Goal: Task Accomplishment & Management: Manage account settings

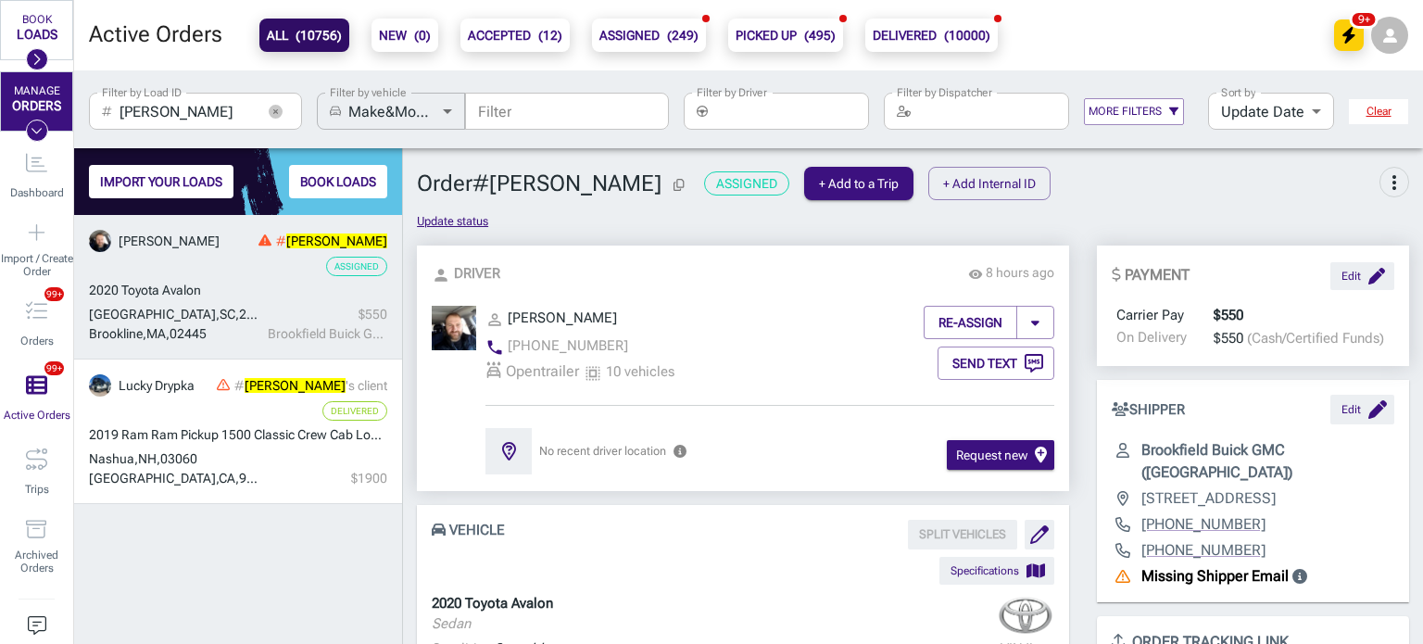
scroll to position [352, 0]
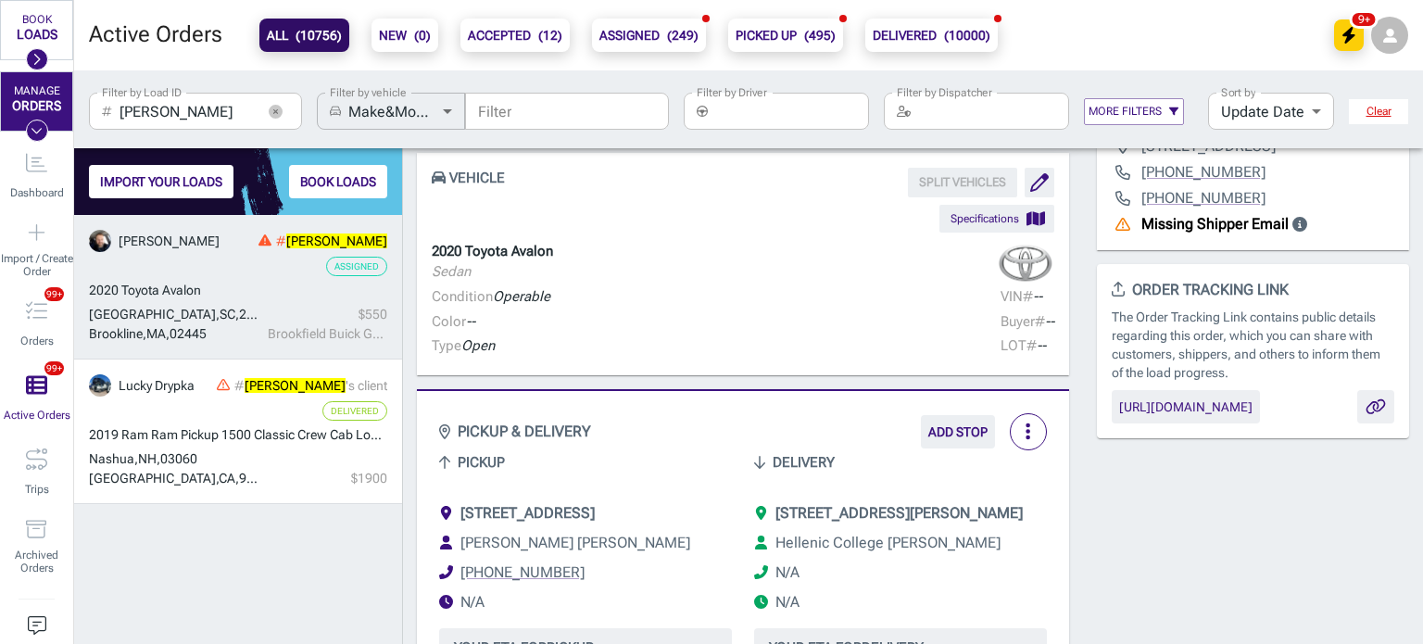
click at [185, 100] on input "[PERSON_NAME]" at bounding box center [186, 111] width 135 height 37
paste input "2943017"
type input "2943017"
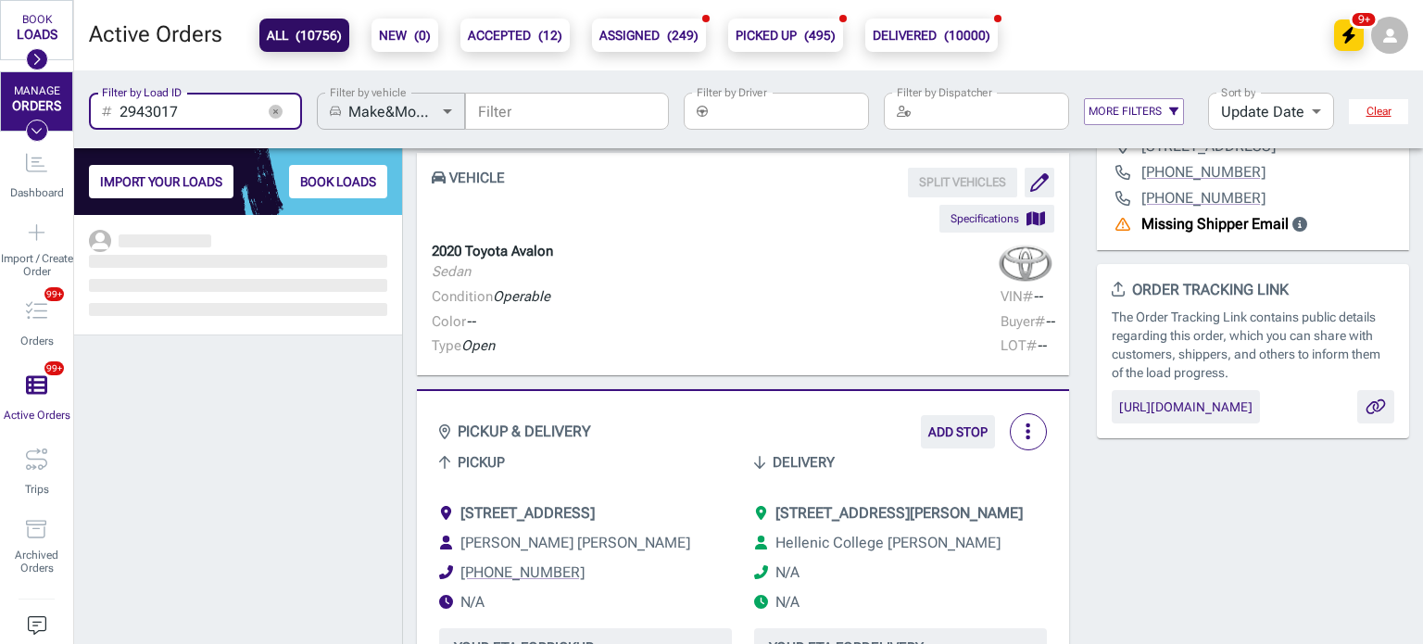
scroll to position [415, 314]
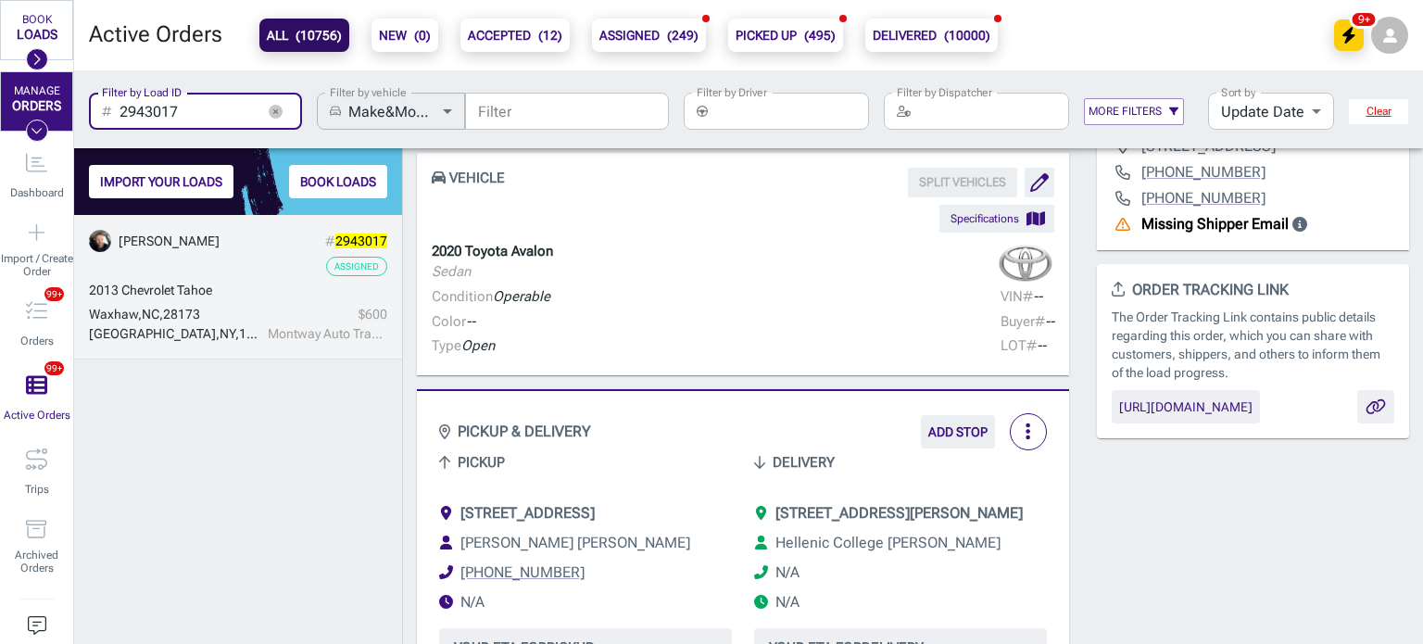
click at [263, 267] on div "Assigned" at bounding box center [238, 266] width 298 height 19
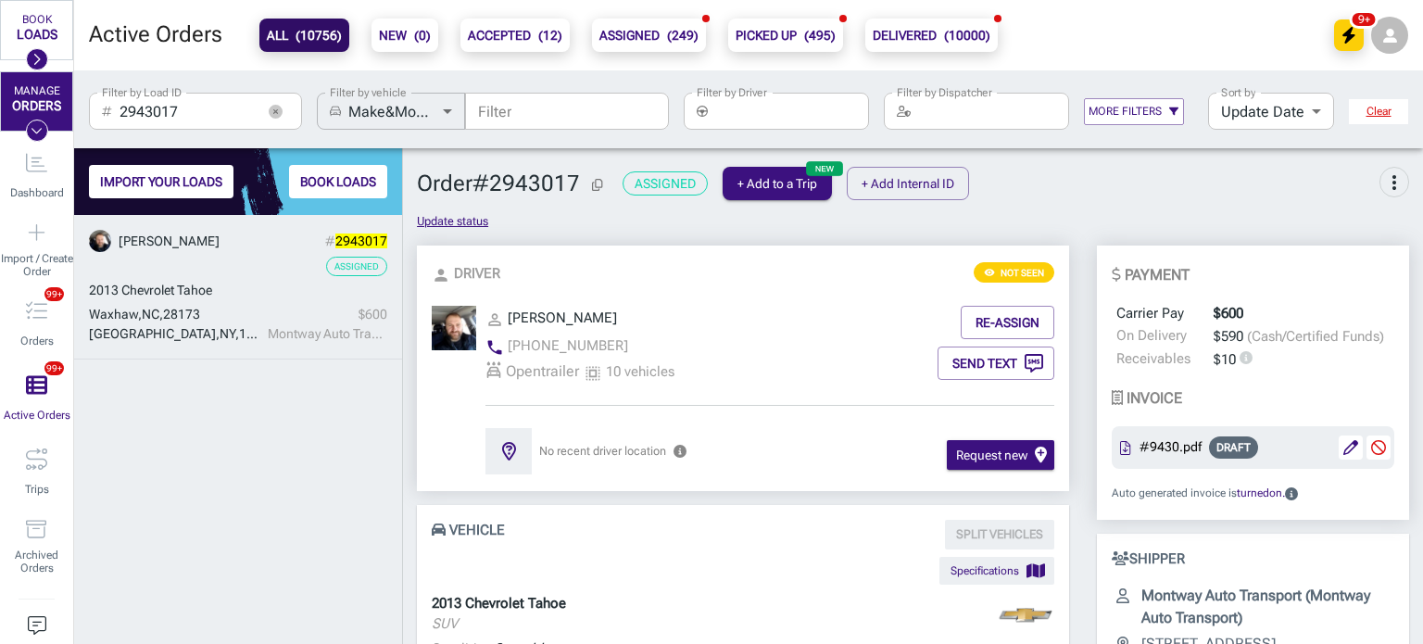
click at [265, 300] on link "[PERSON_NAME] # 2943017 Assigned 2013 Chevrolet Tahoe [GEOGRAPHIC_DATA] , [GEOG…" at bounding box center [238, 287] width 328 height 144
click at [1386, 180] on span "more_vert" at bounding box center [1394, 182] width 22 height 22
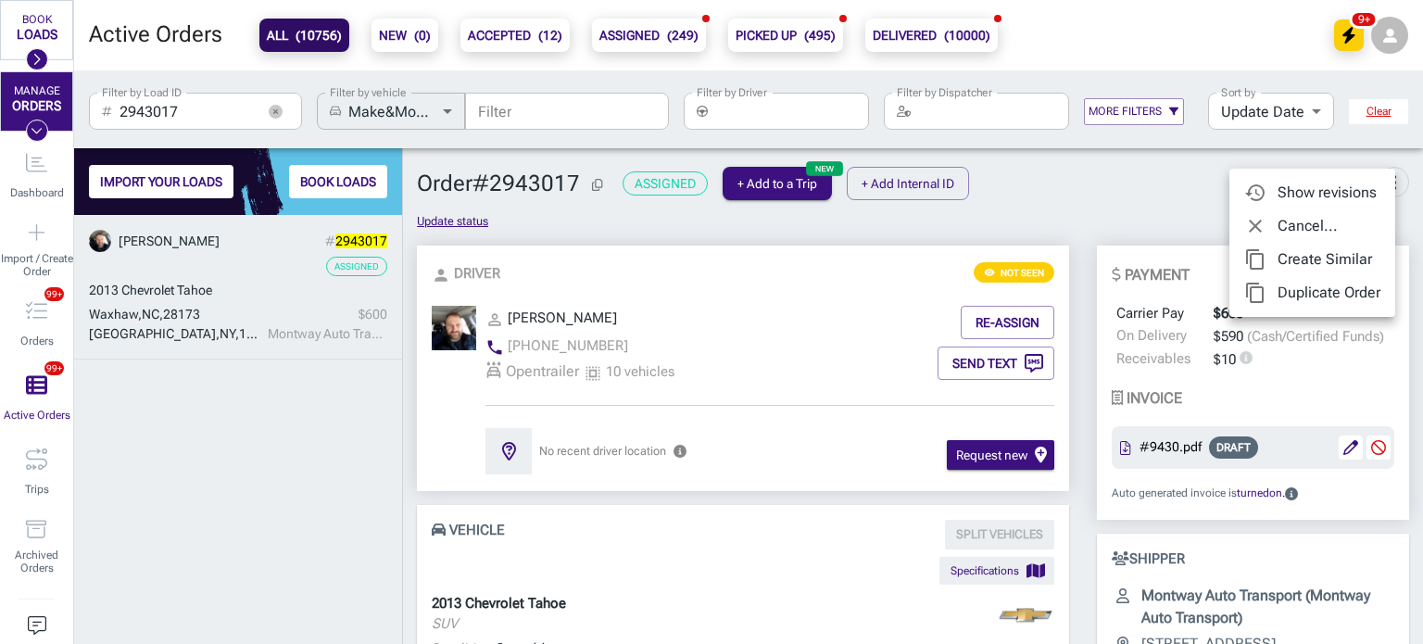
click at [1355, 225] on span "Cancel..." at bounding box center [1328, 226] width 103 height 22
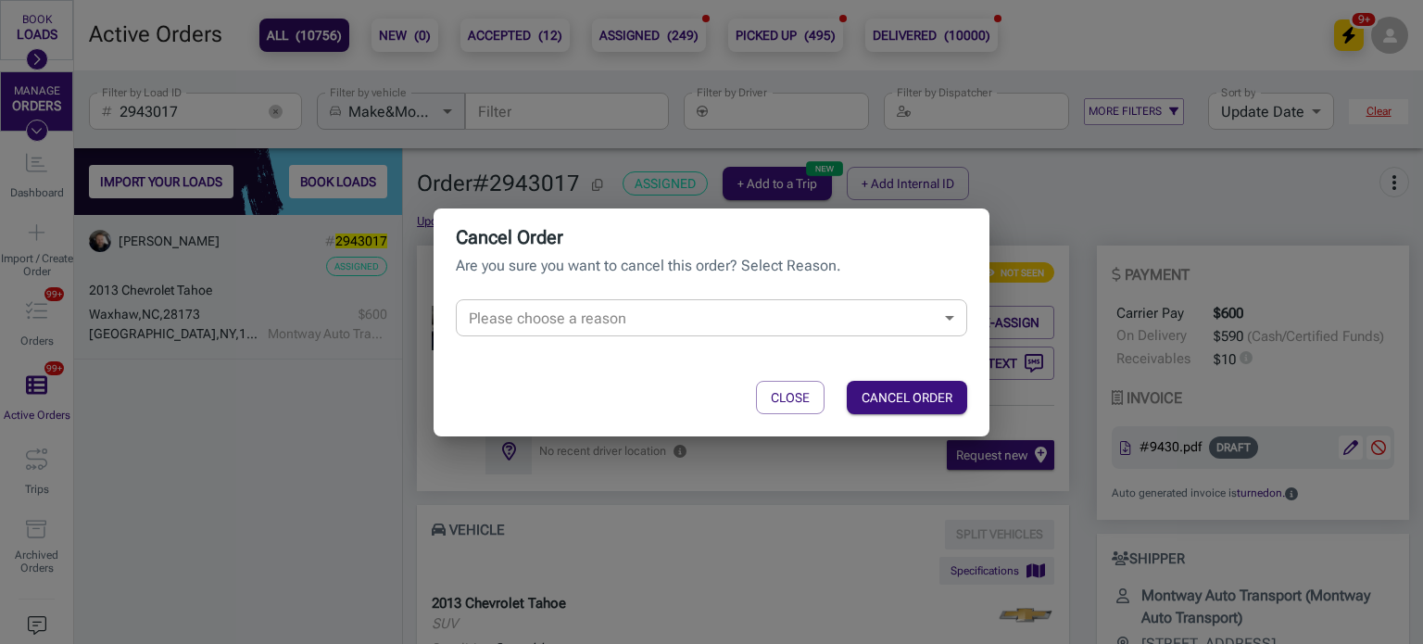
click at [866, 324] on body "BOOK LOADS Load Board Negotiations 3 My Lanes Shipper Network MANAGE ORDERS Das…" at bounding box center [711, 322] width 1423 height 644
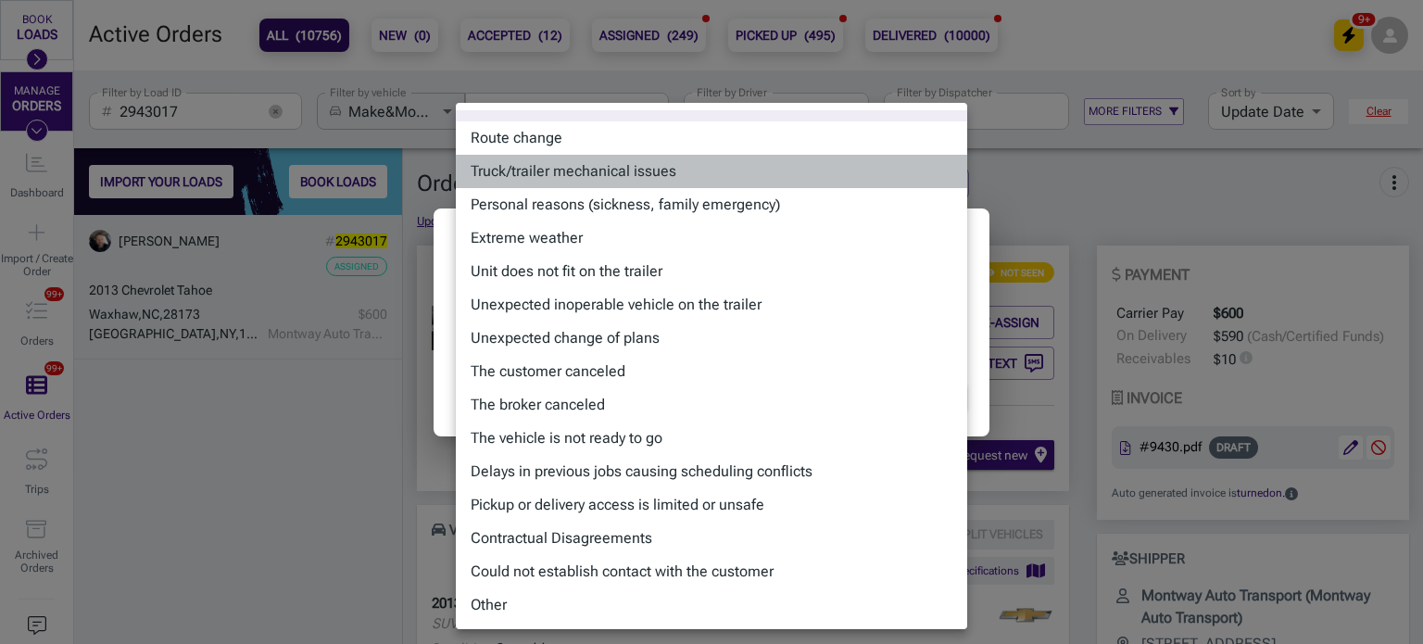
click at [688, 181] on li "Truck/trailer mechanical issues" at bounding box center [711, 171] width 511 height 33
type input "mechanical_issues"
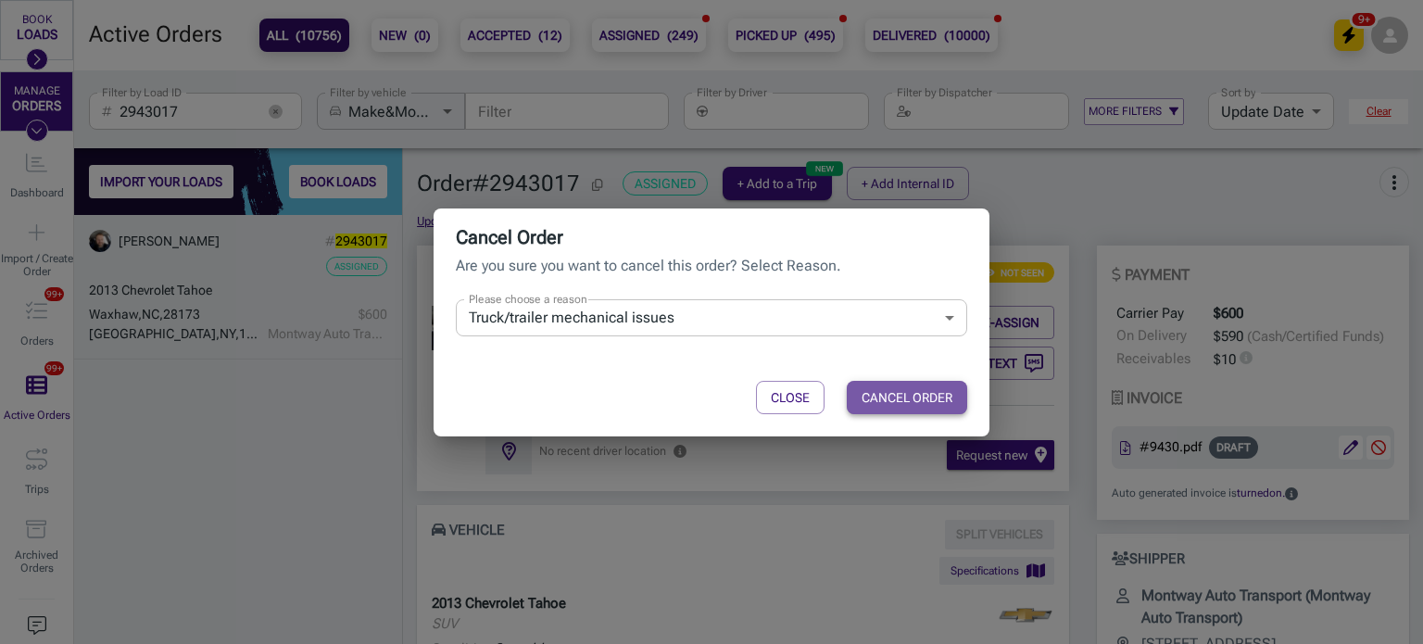
click at [885, 400] on button "CANCEL ORDER" at bounding box center [907, 397] width 120 height 33
